Goal: Transaction & Acquisition: Purchase product/service

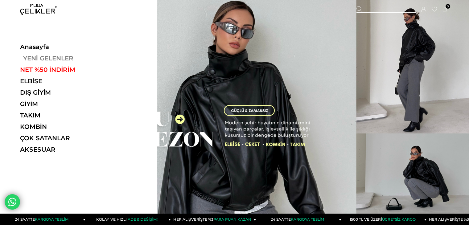
click at [43, 56] on link "YENİ GELENLER" at bounding box center [62, 58] width 85 height 7
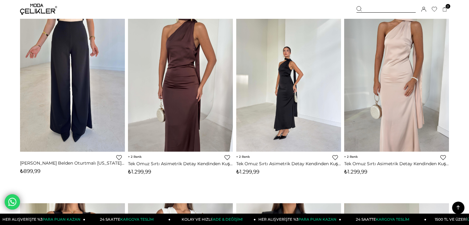
scroll to position [3052, 0]
